Goal: Navigation & Orientation: Find specific page/section

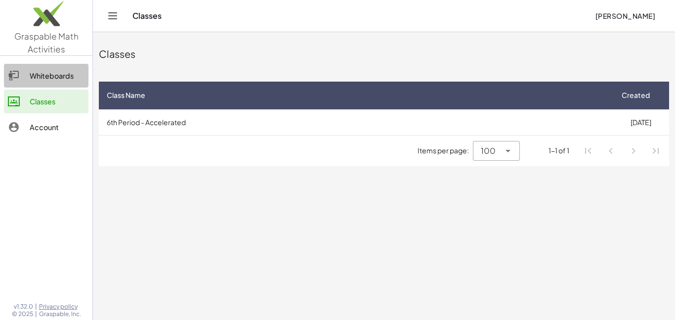
click at [54, 74] on div "Whiteboards" at bounding box center [57, 76] width 55 height 12
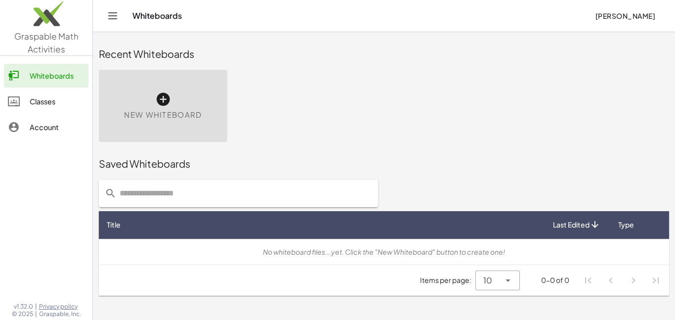
click at [42, 105] on div "Classes" at bounding box center [57, 101] width 55 height 12
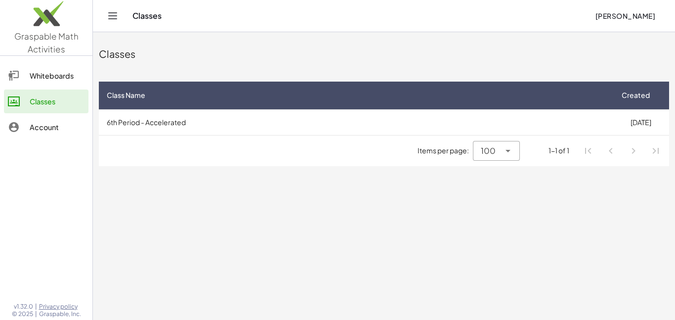
click at [57, 131] on div "Account" at bounding box center [57, 127] width 55 height 12
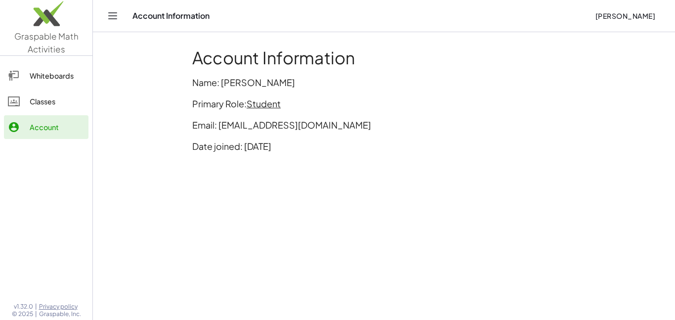
click at [39, 107] on div "Classes" at bounding box center [57, 101] width 55 height 12
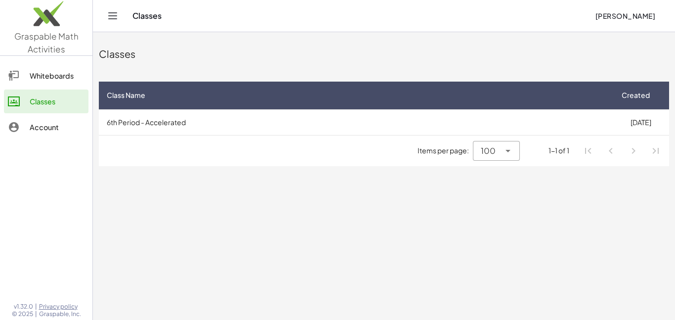
click at [648, 17] on span "[PERSON_NAME]" at bounding box center [625, 15] width 60 height 9
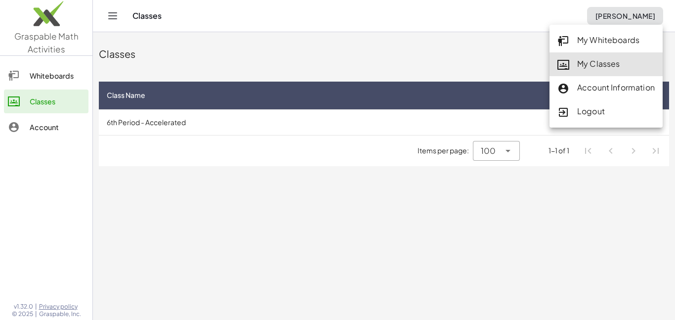
click at [631, 62] on div "My Classes" at bounding box center [605, 64] width 97 height 13
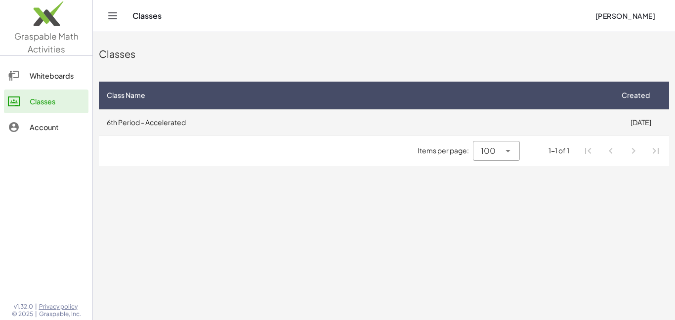
click at [194, 122] on td "6th Period - Accelerated" at bounding box center [355, 122] width 513 height 26
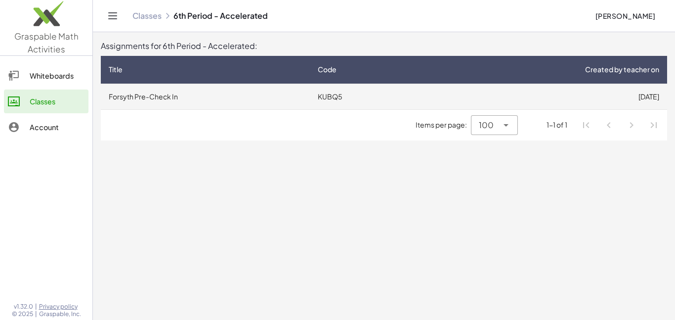
click at [409, 97] on td "KUBQ5" at bounding box center [365, 96] width 111 height 26
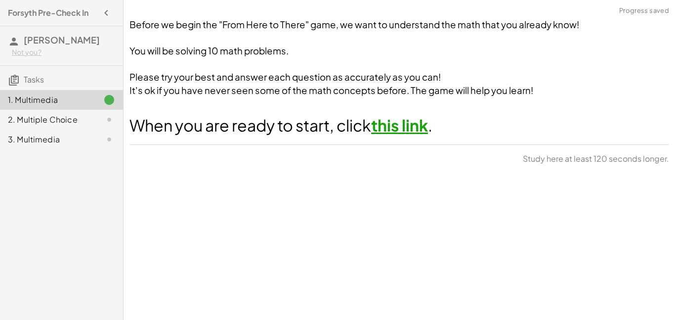
click at [399, 127] on link "this link" at bounding box center [399, 125] width 57 height 20
click at [85, 16] on h4 "Forsyth Pre-Check In" at bounding box center [48, 13] width 81 height 12
click at [56, 48] on div "Not you?" at bounding box center [63, 52] width 103 height 10
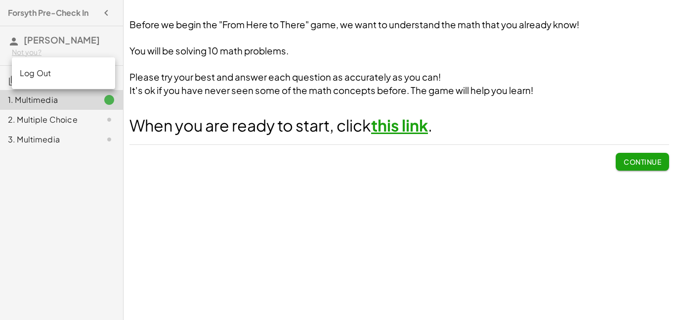
click at [103, 15] on icon "button" at bounding box center [106, 13] width 12 height 12
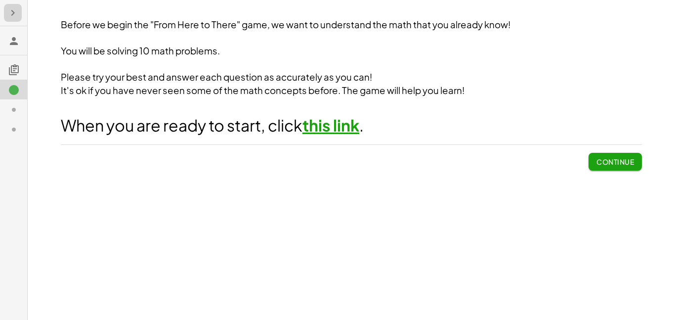
click at [10, 14] on icon "button" at bounding box center [13, 13] width 12 height 12
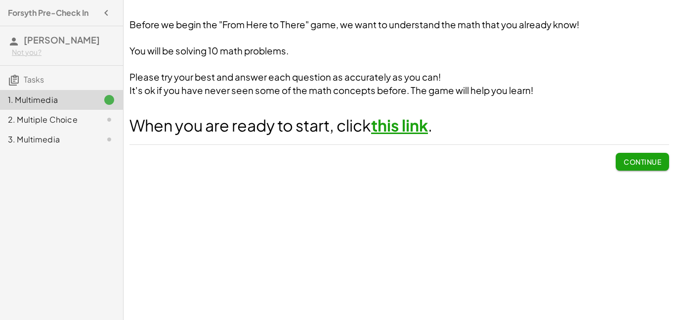
click at [40, 46] on h3 "[PERSON_NAME] Not you?" at bounding box center [61, 45] width 123 height 39
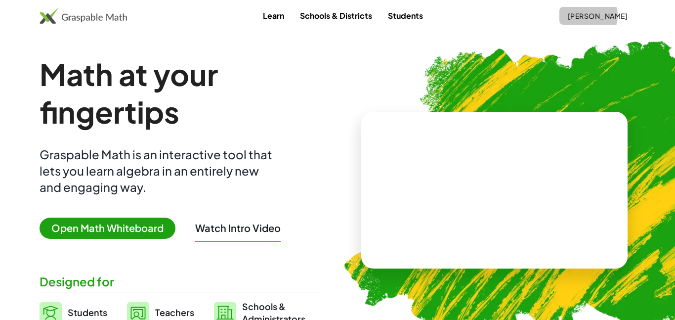
click at [603, 19] on span "[PERSON_NAME]" at bounding box center [597, 15] width 60 height 9
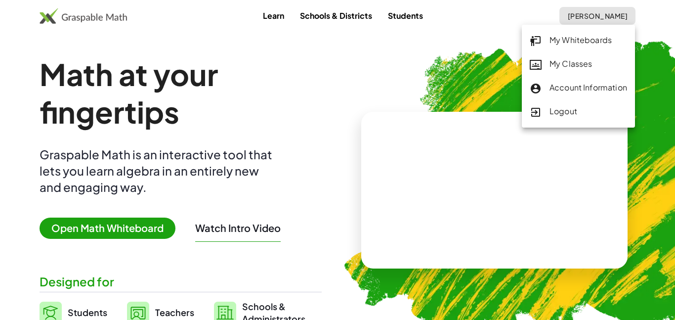
click at [566, 73] on link "My Classes" at bounding box center [578, 64] width 113 height 24
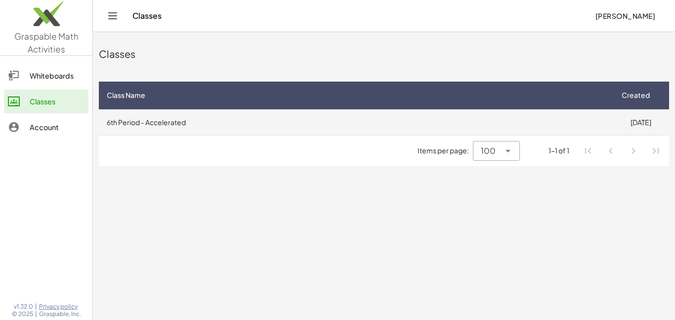
click at [146, 129] on td "6th Period - Accelerated" at bounding box center [355, 122] width 513 height 26
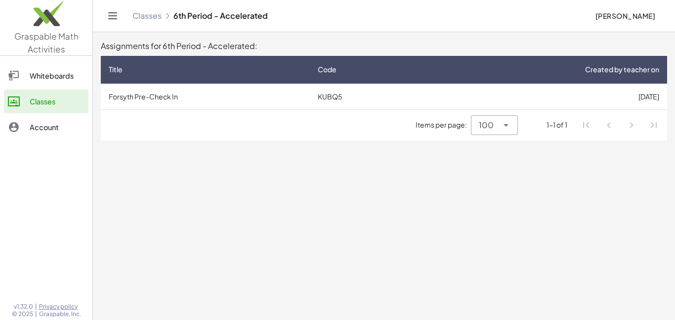
click at [33, 126] on div "Account" at bounding box center [57, 127] width 55 height 12
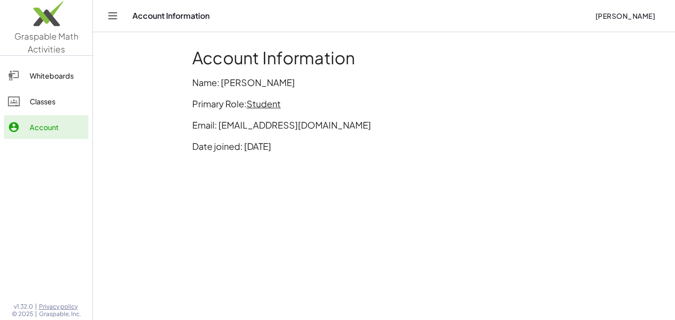
click at [52, 92] on link "Classes" at bounding box center [46, 101] width 84 height 24
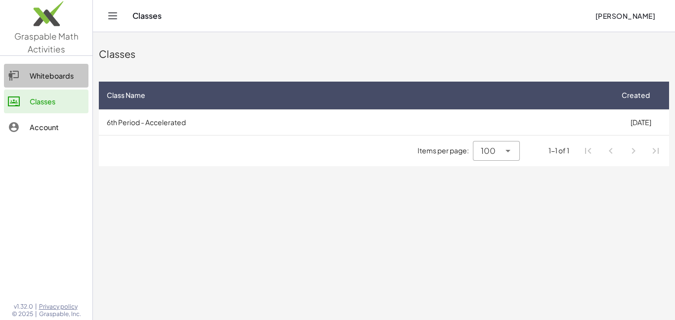
click at [54, 80] on div "Whiteboards" at bounding box center [57, 76] width 55 height 12
